Goal: Transaction & Acquisition: Book appointment/travel/reservation

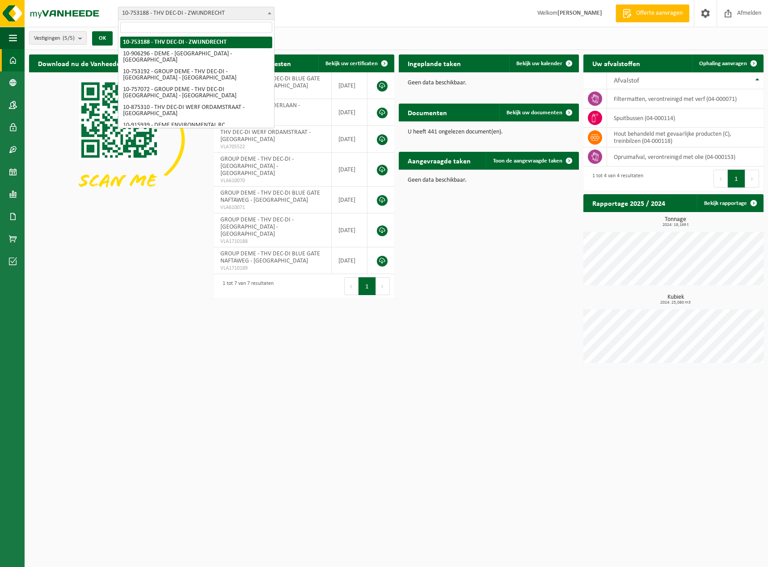
click at [231, 17] on span "10-753188 - THV DEC-DI - ZWIJNDRECHT" at bounding box center [195, 13] width 155 height 13
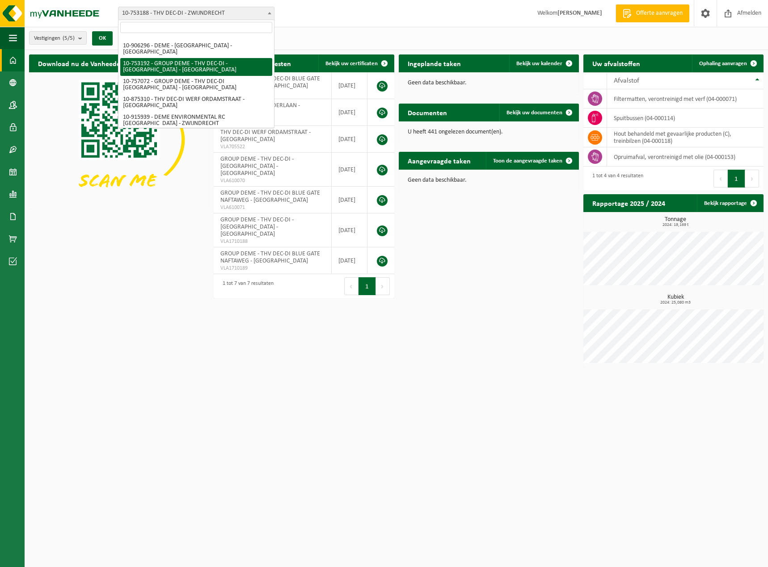
scroll to position [12, 0]
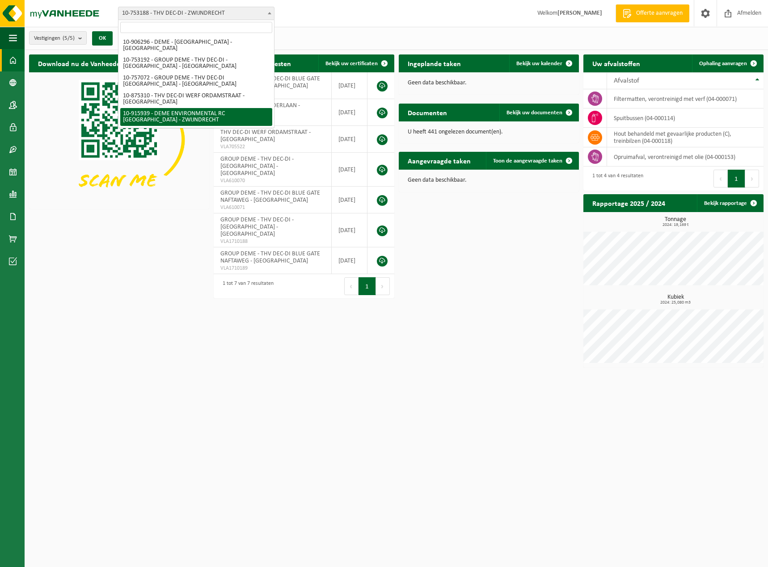
select select "127240"
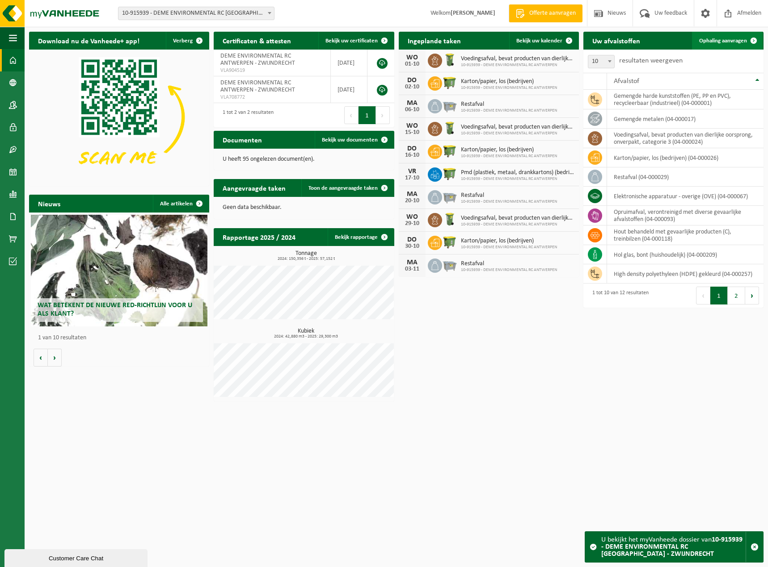
click at [734, 42] on span "Ophaling aanvragen" at bounding box center [723, 41] width 48 height 6
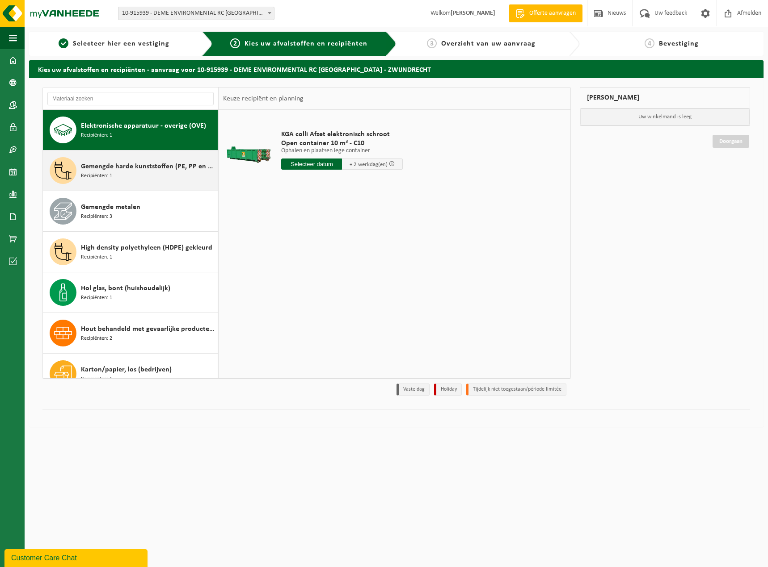
click at [143, 169] on span "Gemengde harde kunststoffen (PE, PP en PVC), recycleerbaar (industrieel)" at bounding box center [148, 166] width 134 height 11
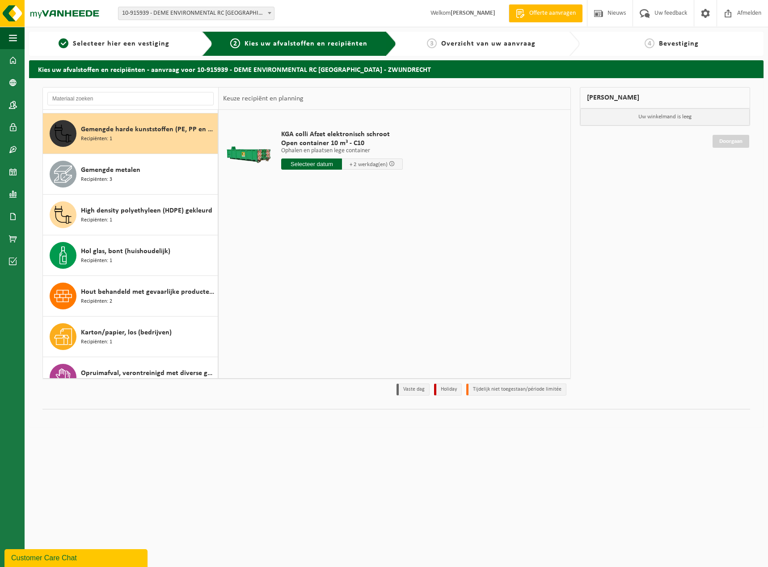
scroll to position [41, 0]
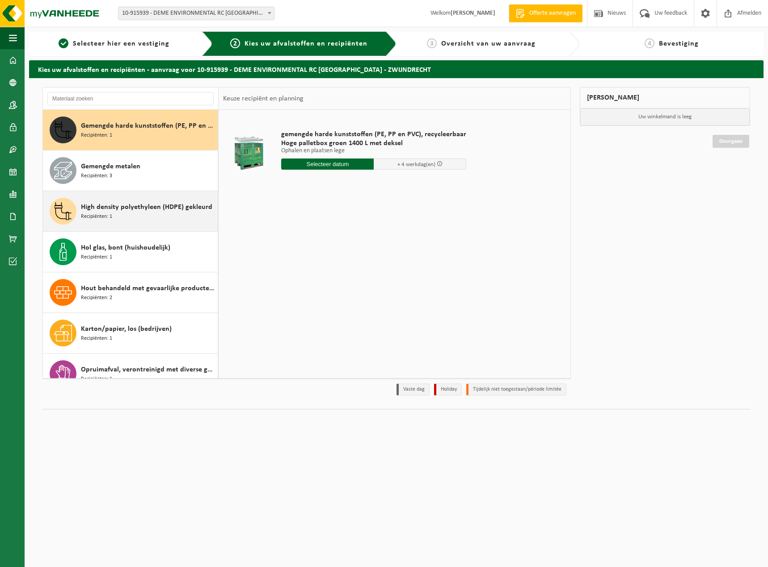
click at [133, 210] on span "High density polyethyleen (HDPE) gekleurd" at bounding box center [146, 207] width 131 height 11
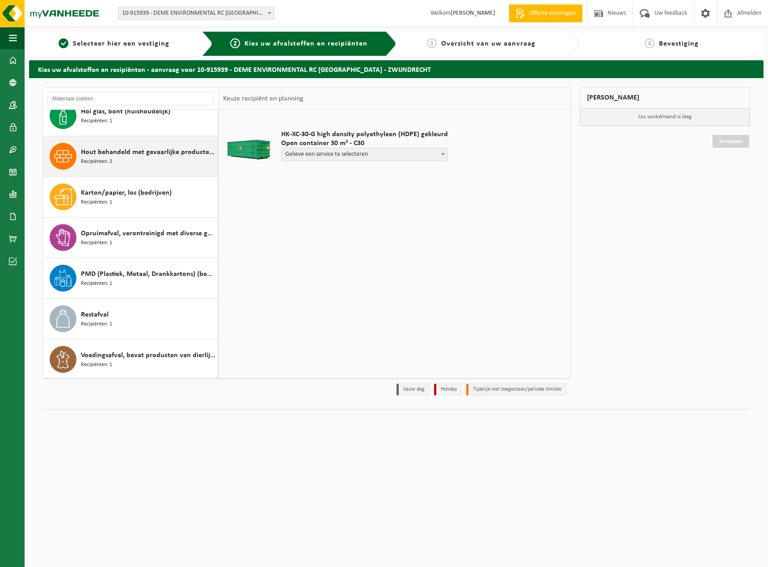
scroll to position [178, 0]
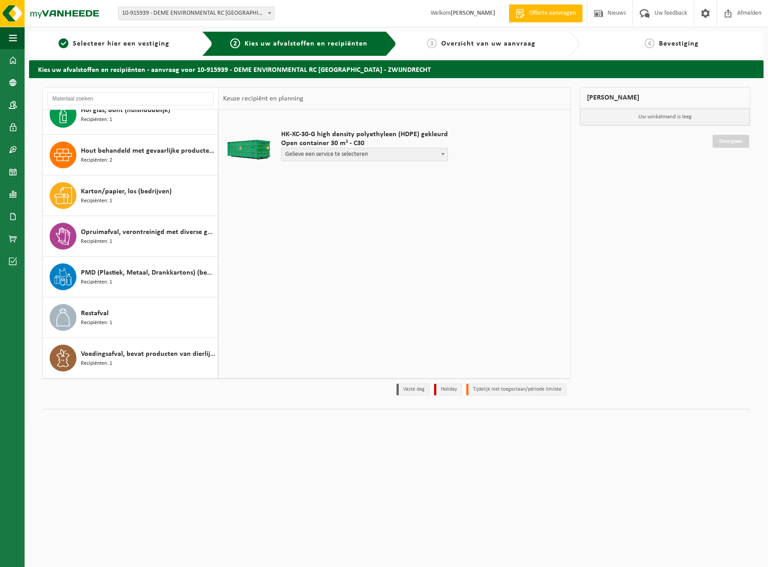
click at [324, 154] on span "Gelieve een service te selecteren" at bounding box center [364, 154] width 166 height 13
select select "P2PL-VEL-099109_HK-XC-30-GN-00_04-000257_46"
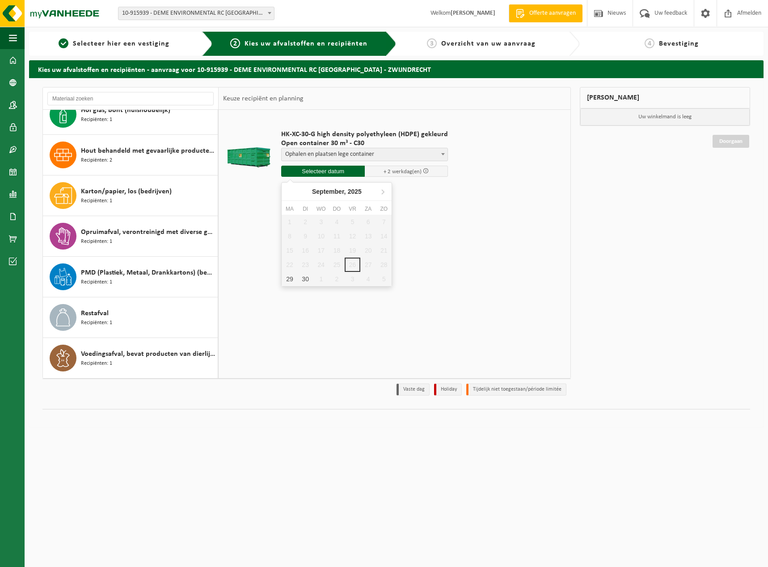
click at [340, 173] on input "text" at bounding box center [323, 171] width 84 height 11
click at [291, 279] on div "29" at bounding box center [289, 279] width 16 height 14
type input "Van 2025-09-29"
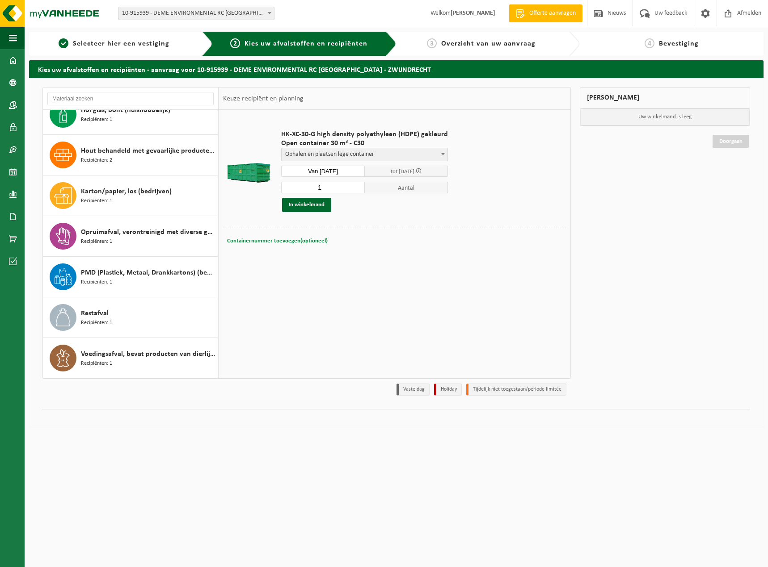
click at [293, 242] on span "Containernummer toevoegen(optioneel)" at bounding box center [277, 241] width 101 height 6
click at [286, 239] on input "C10-623 dus 10m³ wisslen voor 10m³" at bounding box center [341, 241] width 167 height 12
type input "C10-623 => dus 10m³ wisslen voor 10m³"
click at [314, 209] on button "In winkelmand" at bounding box center [306, 205] width 49 height 14
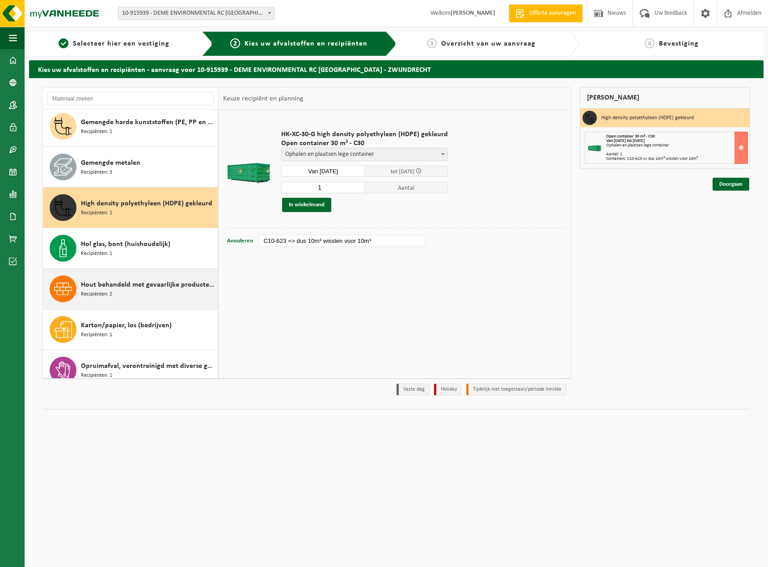
click at [96, 290] on span "Recipiënten: 2" at bounding box center [96, 294] width 31 height 8
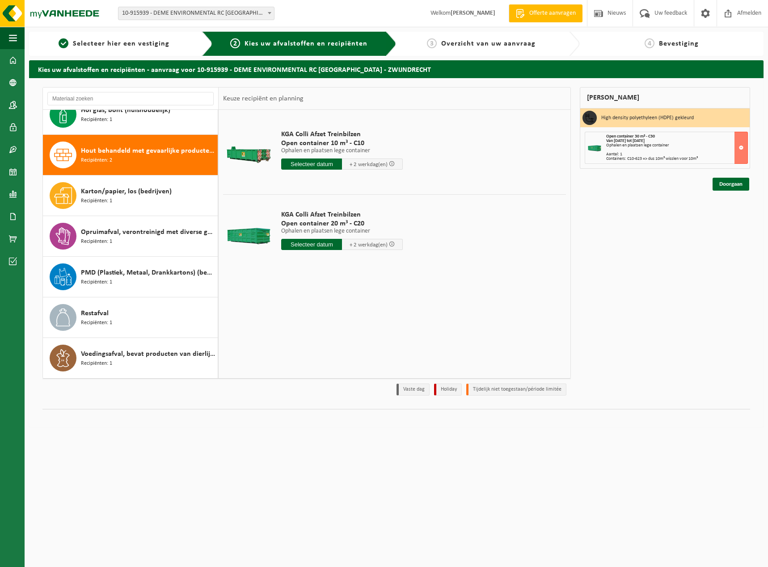
click at [319, 246] on input "text" at bounding box center [311, 244] width 61 height 11
click at [286, 352] on div "29" at bounding box center [289, 352] width 16 height 14
type input "Van 2025-09-29"
click at [257, 314] on span "Containernummer toevoegen(optioneel)" at bounding box center [277, 314] width 101 height 6
click at [299, 315] on input "text" at bounding box center [341, 314] width 167 height 12
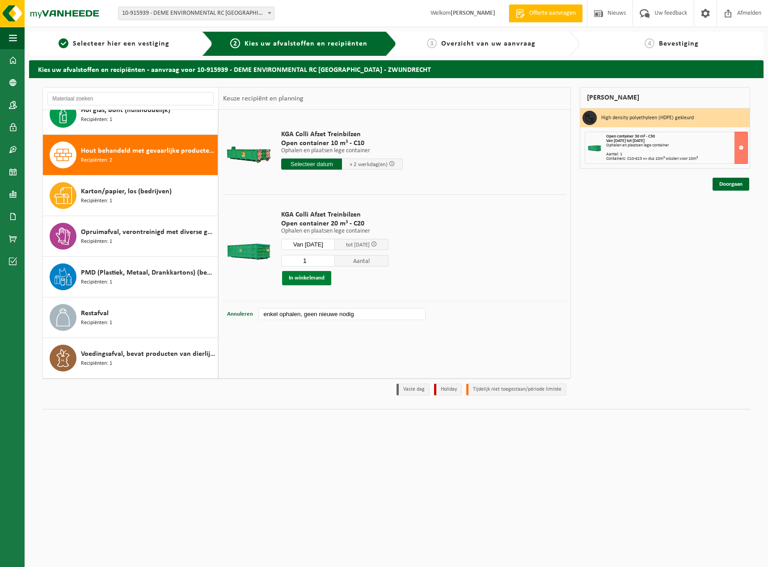
type input "enkel ophalen, geen nieuwe nodig"
click at [312, 278] on button "In winkelmand" at bounding box center [306, 278] width 49 height 14
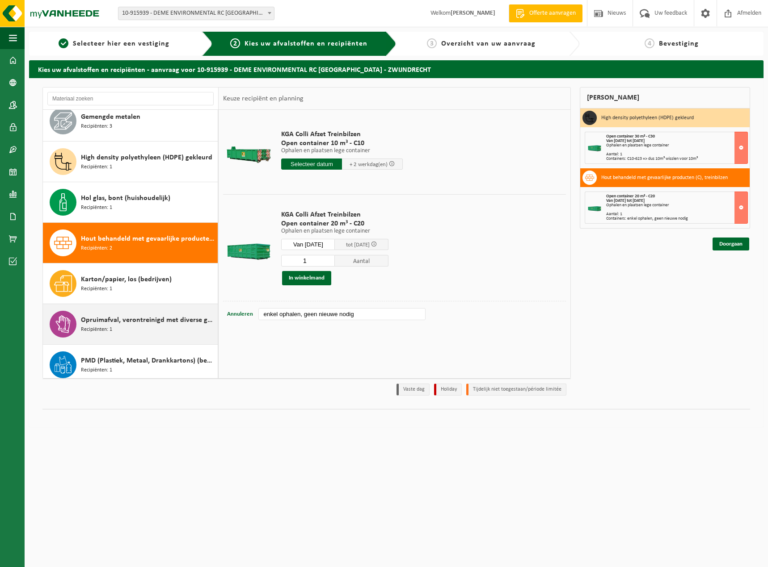
scroll to position [0, 0]
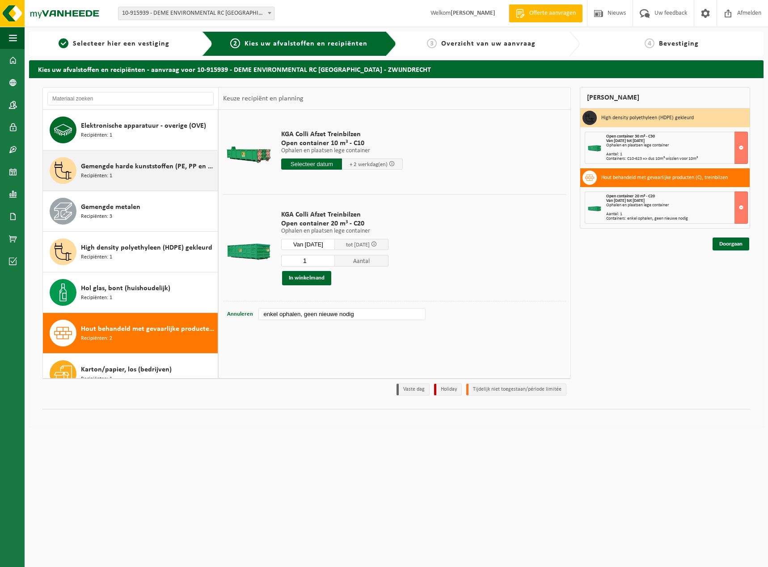
click at [122, 172] on div "Gemengde harde kunststoffen (PE, PP en PVC), recycleerbaar (industrieel) Recipi…" at bounding box center [148, 170] width 134 height 27
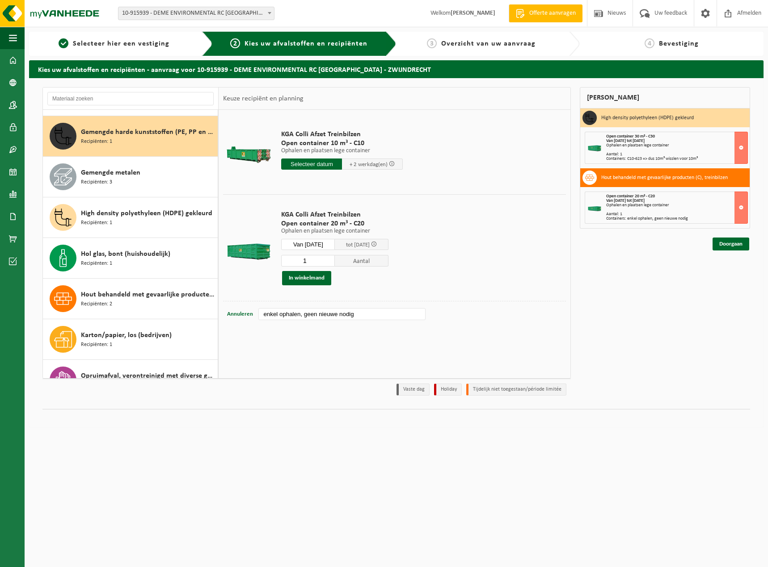
scroll to position [41, 0]
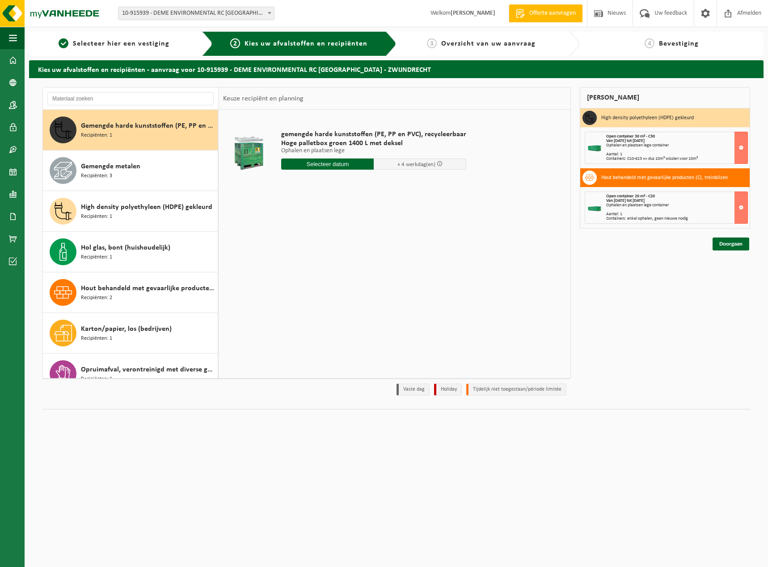
click at [321, 162] on input "text" at bounding box center [327, 164] width 92 height 11
click at [383, 184] on icon at bounding box center [383, 185] width 2 height 4
click at [675, 296] on div "Mijn winkelmand High density polyethyleen (HDPE) gekleurd Open container 30 m³ …" at bounding box center [664, 243] width 179 height 313
click at [738, 243] on link "Doorgaan" at bounding box center [730, 244] width 37 height 13
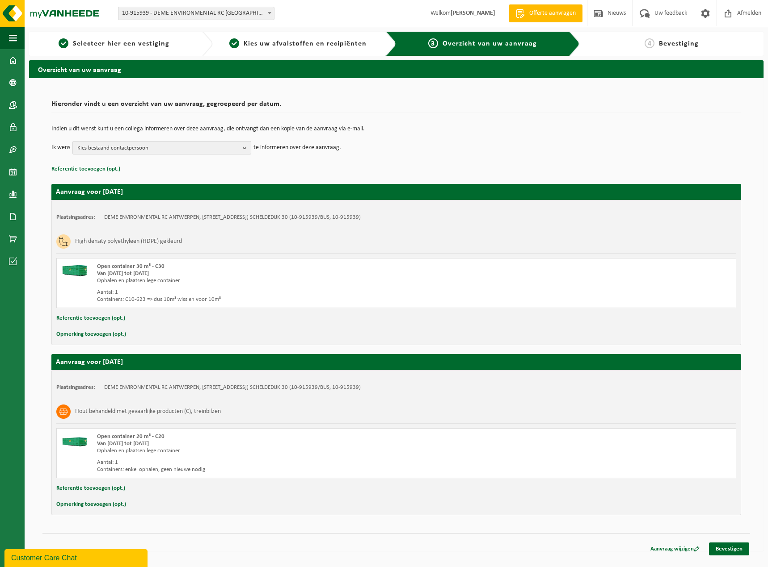
click at [142, 152] on span "Kies bestaand contactpersoon" at bounding box center [158, 148] width 162 height 13
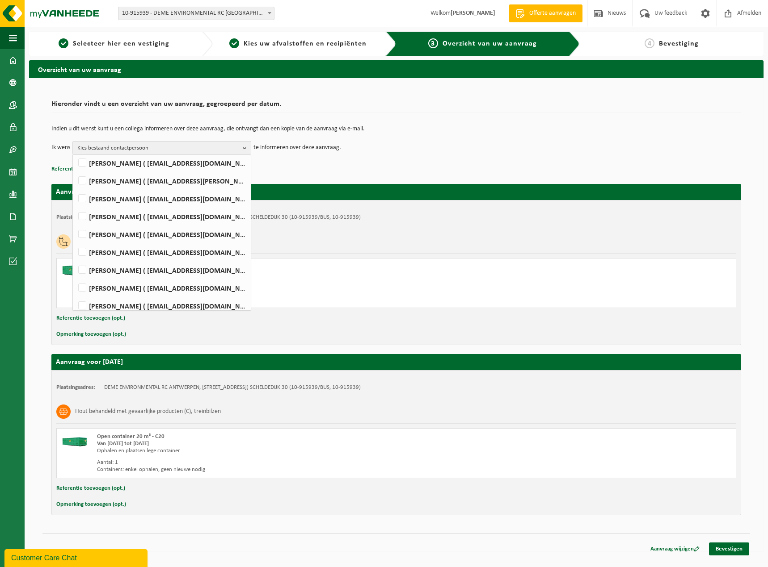
scroll to position [166, 0]
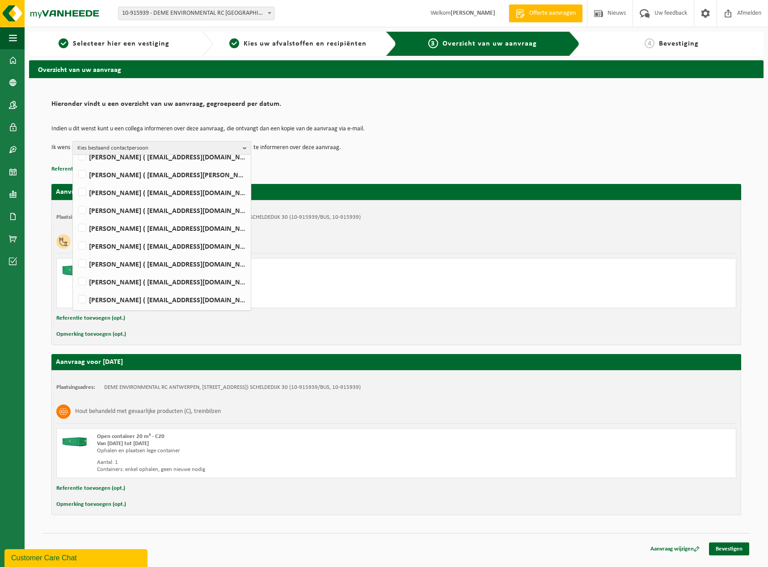
click at [82, 263] on label "SIMON TIMMERMANS ( timmermans.simon1@deme-group.com )" at bounding box center [161, 263] width 170 height 13
click at [75, 253] on input "SIMON TIMMERMANS ( timmermans.simon1@deme-group.com )" at bounding box center [75, 252] width 0 height 0
checkbox input "true"
click at [411, 242] on div "High density polyethyleen (HDPE) gekleurd" at bounding box center [395, 241] width 679 height 23
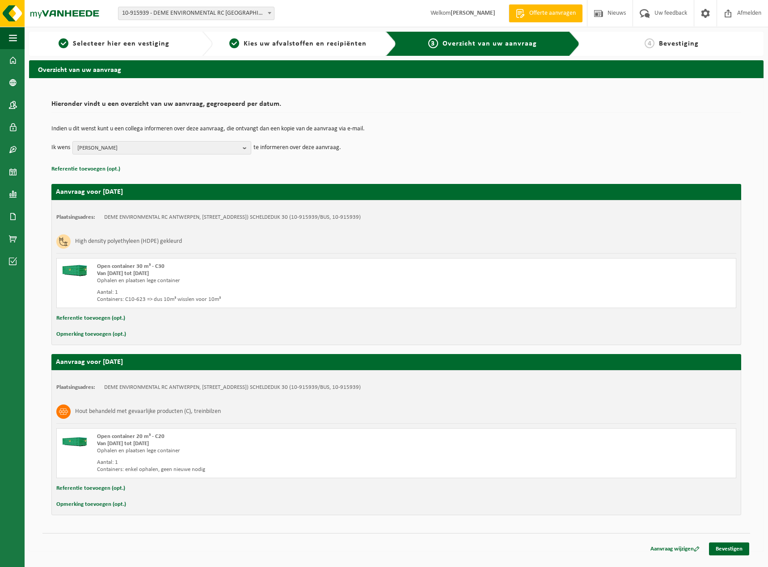
click at [98, 507] on button "Opmerking toevoegen (opt.)" at bounding box center [91, 505] width 70 height 12
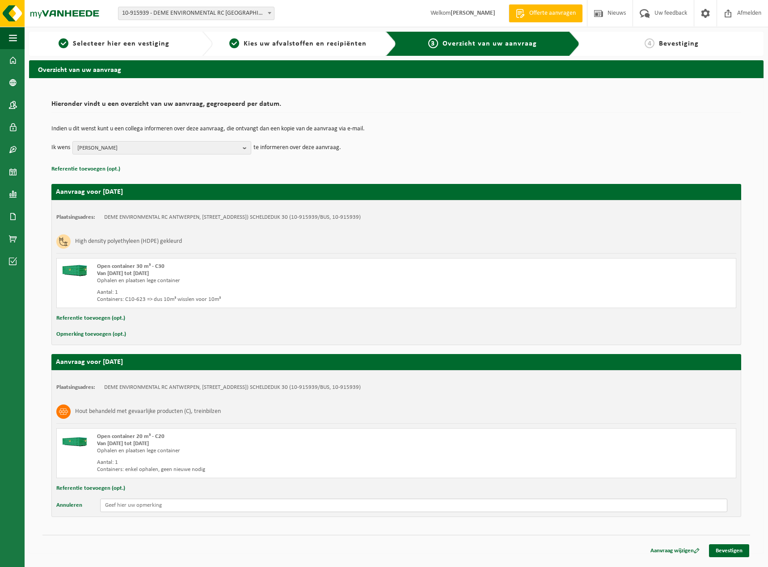
click at [133, 508] on input "text" at bounding box center [413, 505] width 627 height 13
type input "l"
click at [99, 336] on button "Opmerking toevoegen (opt.)" at bounding box center [91, 335] width 70 height 12
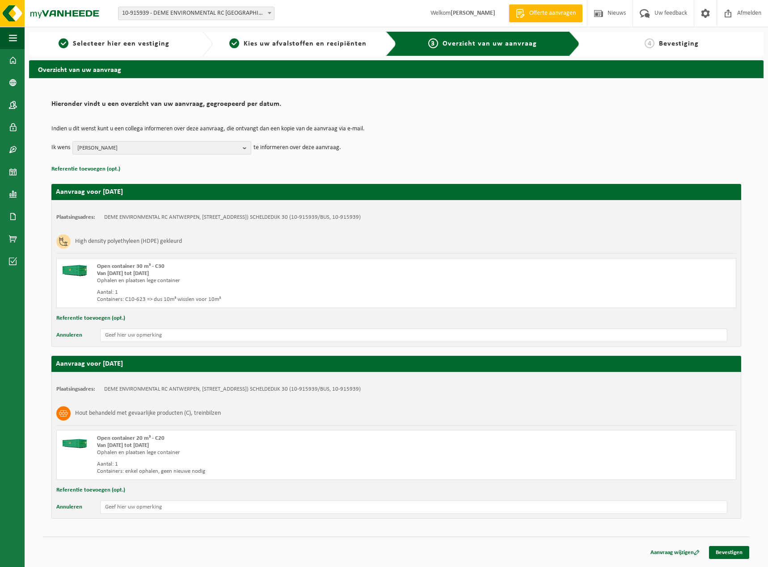
drag, startPoint x: 224, startPoint y: 300, endPoint x: 164, endPoint y: 303, distance: 60.4
click at [164, 303] on div "Containers: C10-623 => dus 10m³ wisslen voor 10m³" at bounding box center [264, 299] width 335 height 7
copy div "10m³ wisslen voor 10m³"
click at [139, 336] on input "text" at bounding box center [413, 335] width 627 height 13
paste input "10m³ wisslen voor 10m³"
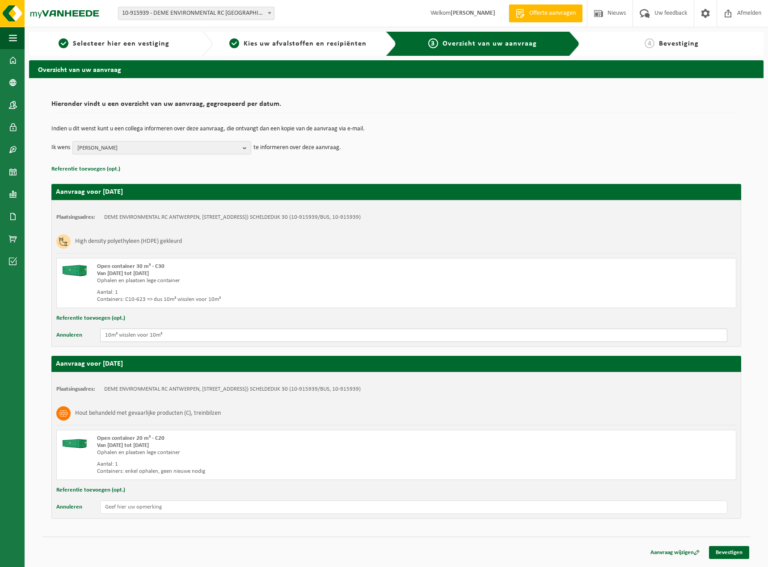
type input "10m³ wisslen voor 10m³"
drag, startPoint x: 211, startPoint y: 470, endPoint x: 126, endPoint y: 478, distance: 84.8
click at [126, 478] on div "Open container 20 m³ - C20 Van 2025-09-29 tot 2025-10-01 Ophalen en plaatsen le…" at bounding box center [395, 455] width 679 height 50
copy div "enkel ophalen, geen nieuwe nodig"
click at [137, 506] on input "text" at bounding box center [413, 507] width 627 height 13
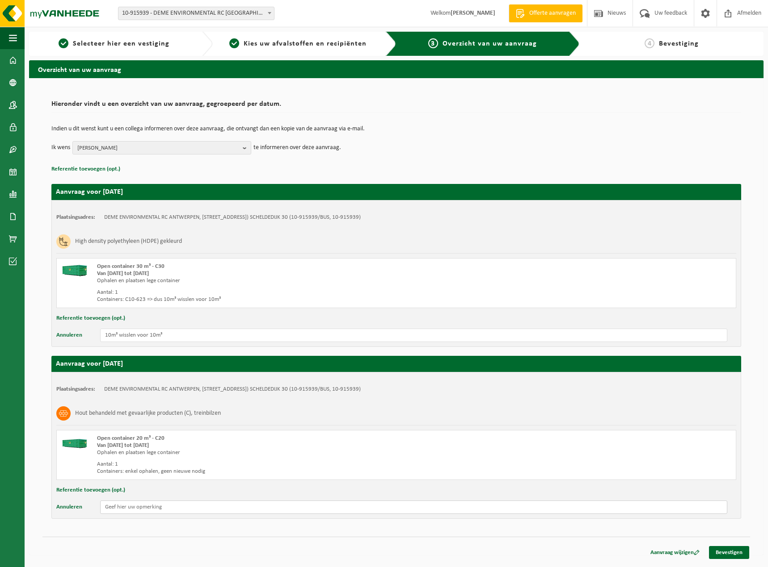
paste input "enkel ophalen, geen nieuwe nodig"
type input "enkel ophalen, geen nieuwe nodig"
click at [738, 552] on link "Bevestigen" at bounding box center [729, 552] width 40 height 13
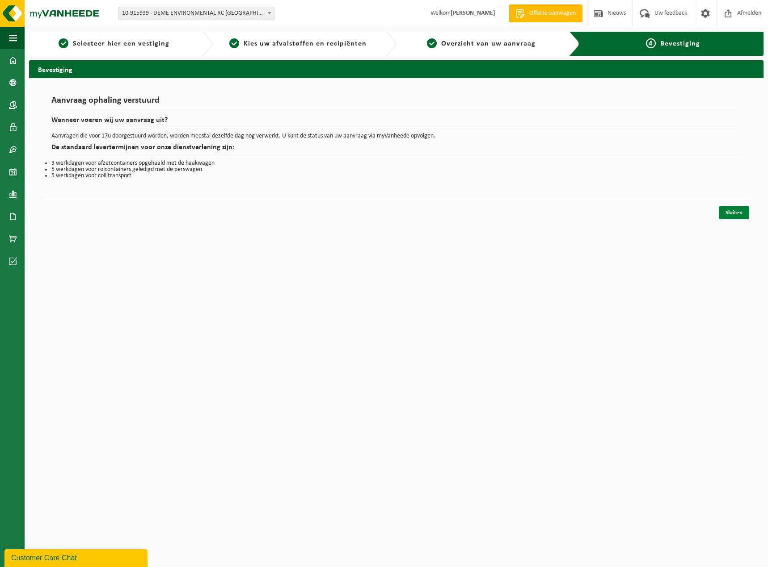
click at [740, 209] on link "Sluiten" at bounding box center [733, 212] width 30 height 13
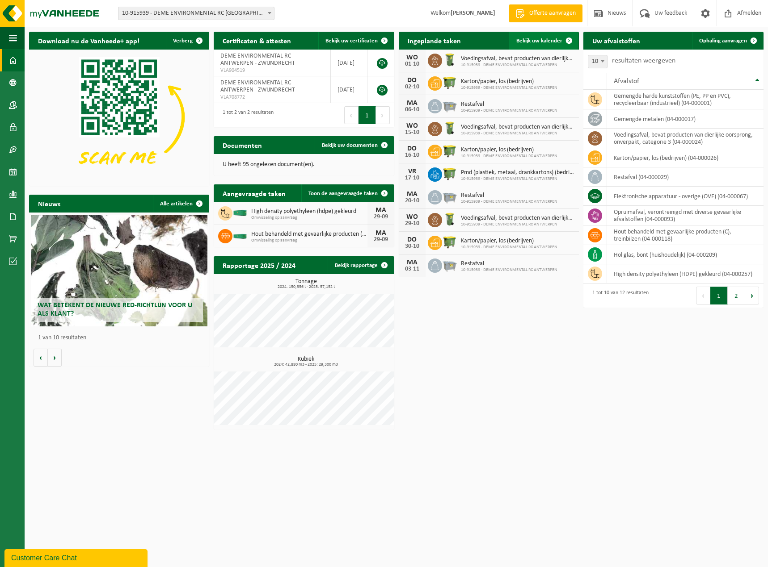
click at [539, 42] on span "Bekijk uw kalender" at bounding box center [539, 41] width 46 height 6
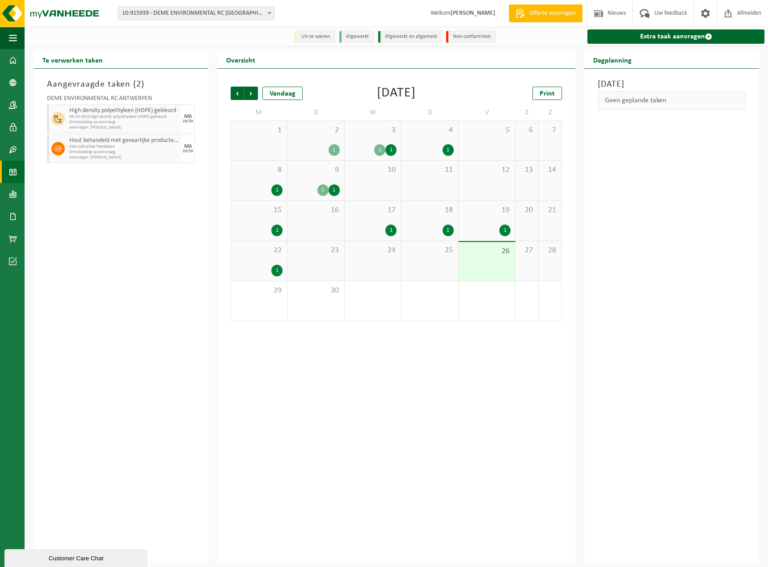
click at [333, 152] on div "1" at bounding box center [333, 150] width 11 height 12
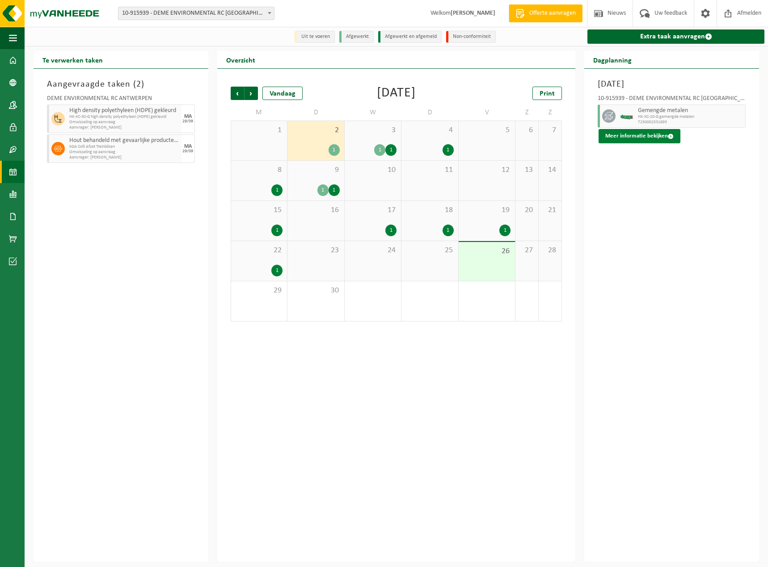
click at [640, 138] on button "Meer informatie bekijken" at bounding box center [639, 136] width 82 height 14
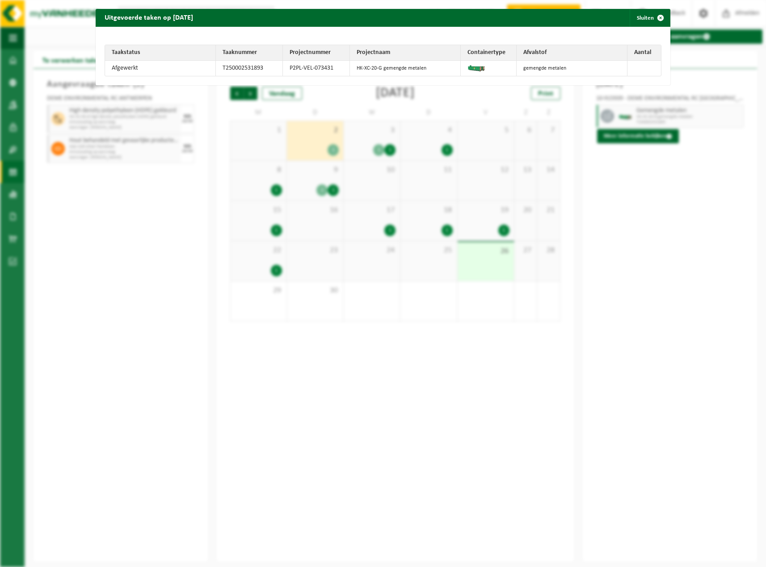
click at [162, 272] on div "Uitgevoerde taken op 2025-09-02 Sluiten Taakstatus Taaknummer Projectnummer Pro…" at bounding box center [383, 283] width 766 height 567
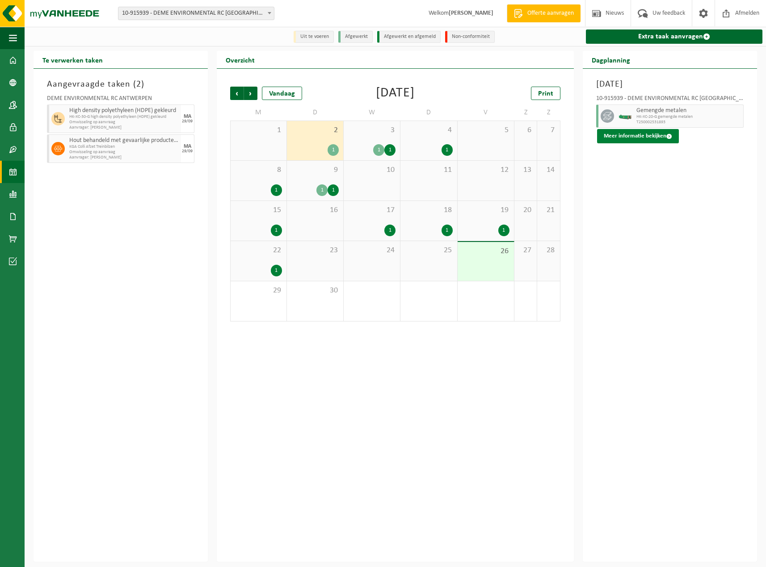
click at [638, 137] on button "Meer informatie bekijken" at bounding box center [638, 136] width 82 height 14
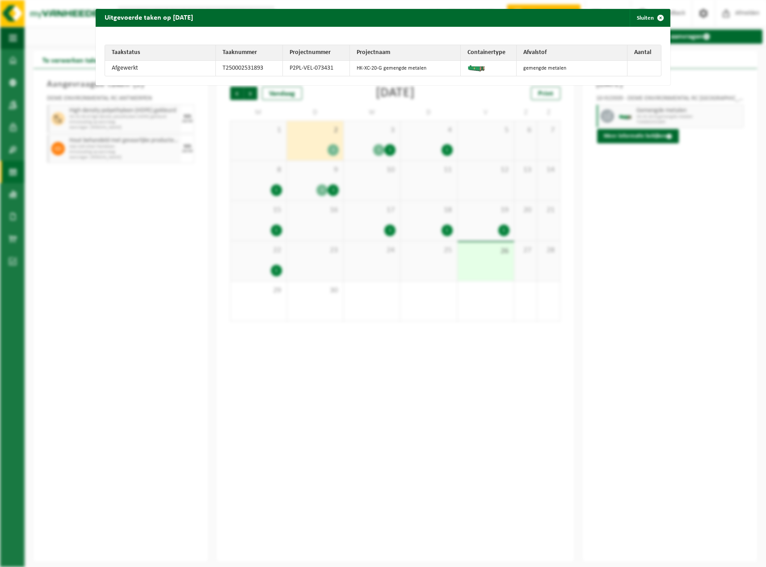
click at [148, 235] on div "Uitgevoerde taken op 2025-09-02 Sluiten Taakstatus Taaknummer Projectnummer Pro…" at bounding box center [383, 283] width 766 height 567
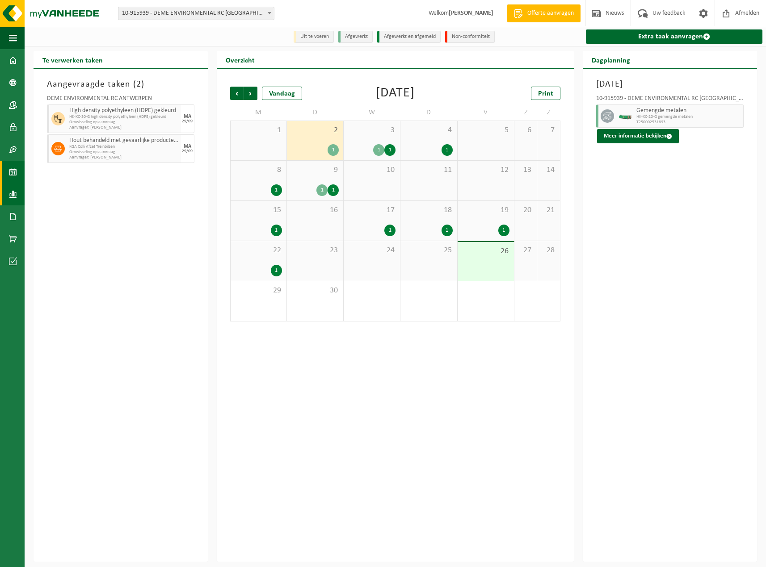
click at [11, 193] on span at bounding box center [13, 194] width 8 height 22
click at [80, 211] on span "In lijstvorm" at bounding box center [67, 213] width 31 height 17
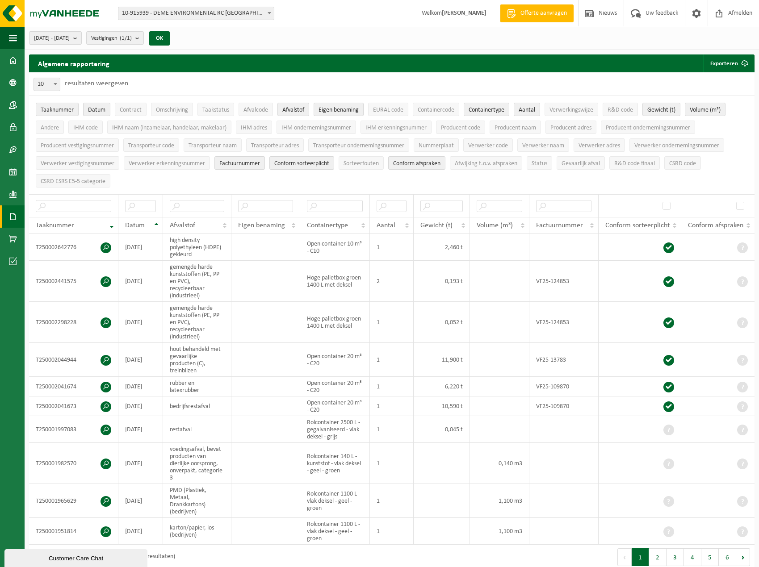
click at [13, 217] on span at bounding box center [13, 217] width 8 height 22
click at [709, 177] on ul "Taaknummer Datum Contract Omschrijving Taakstatus Afvalcode Afvalstof Eigen ben…" at bounding box center [392, 145] width 726 height 98
click at [155, 222] on th "Datum" at bounding box center [140, 225] width 45 height 17
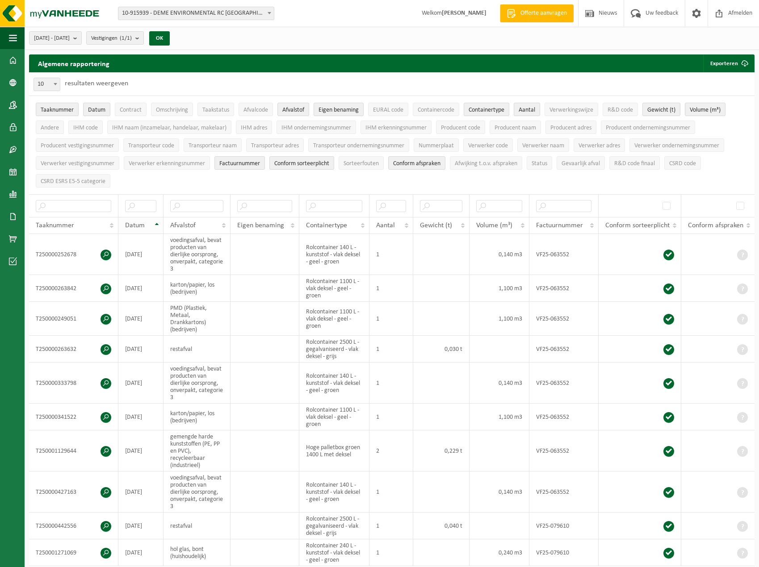
click at [154, 222] on th "Datum" at bounding box center [140, 225] width 45 height 17
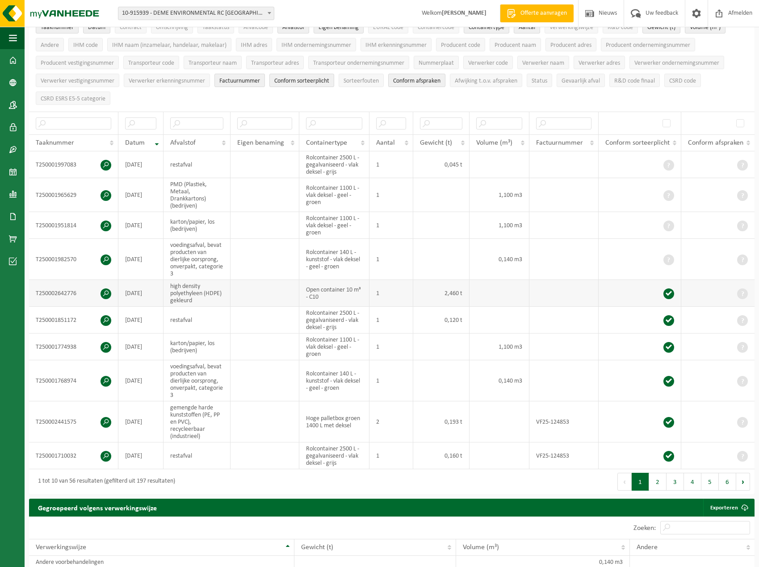
scroll to position [89, 0]
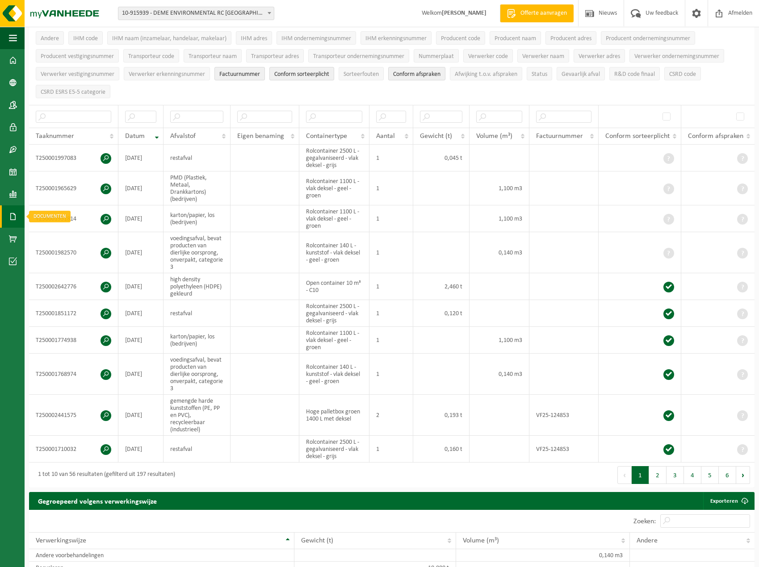
click at [11, 212] on span at bounding box center [13, 217] width 8 height 22
click at [71, 230] on span "Documenten" at bounding box center [68, 235] width 33 height 17
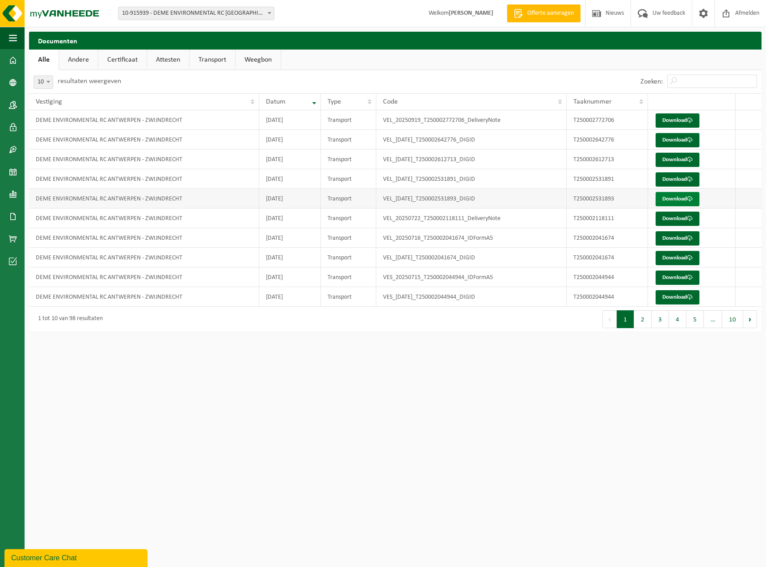
click at [683, 197] on link "Download" at bounding box center [677, 199] width 44 height 14
